Goal: Book appointment/travel/reservation

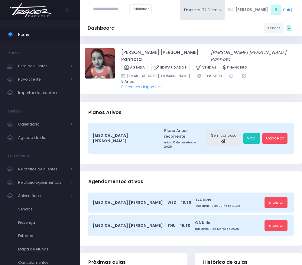
scroll to position [67, 0]
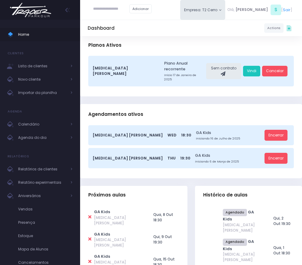
click at [124, 17] on div "Adicionar" at bounding box center [123, 9] width 70 height 18
click at [121, 13] on input "text" at bounding box center [111, 9] width 36 height 11
paste input "**********"
click at [118, 22] on span "[EMAIL_ADDRESS][DOMAIN_NAME]" at bounding box center [122, 27] width 34 height 10
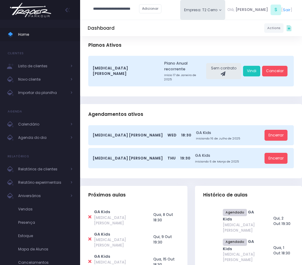
scroll to position [0, 3]
type input "**********"
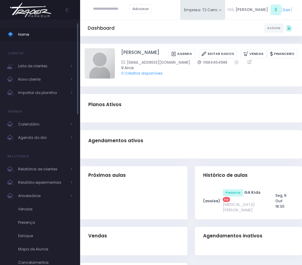
click at [39, 31] on span "Home" at bounding box center [45, 35] width 54 height 8
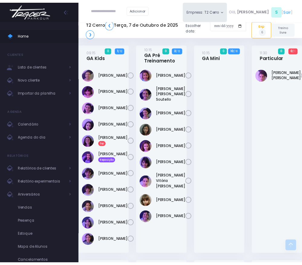
scroll to position [523, 0]
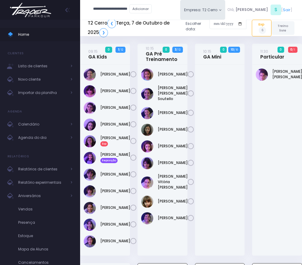
scroll to position [65, 0]
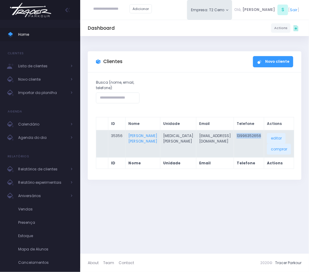
click at [242, 134] on td "13996352656" at bounding box center [249, 143] width 30 height 27
